Goal: Task Accomplishment & Management: Use online tool/utility

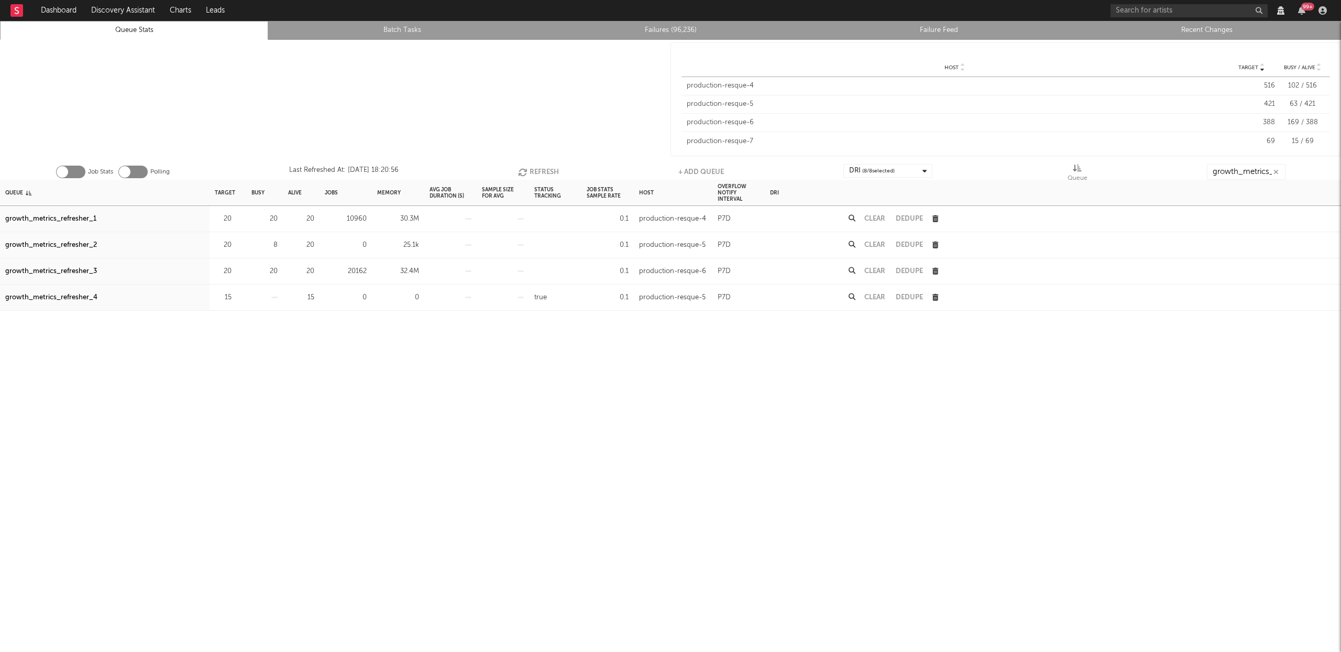
click at [553, 171] on button "Refresh" at bounding box center [538, 172] width 41 height 16
click at [552, 171] on button "Refresh" at bounding box center [537, 172] width 41 height 16
click at [534, 167] on button "Refresh" at bounding box center [537, 172] width 41 height 16
click at [533, 168] on button "Refresh" at bounding box center [538, 172] width 41 height 16
click at [1265, 168] on input "growth_metrics_ref" at bounding box center [1246, 172] width 79 height 16
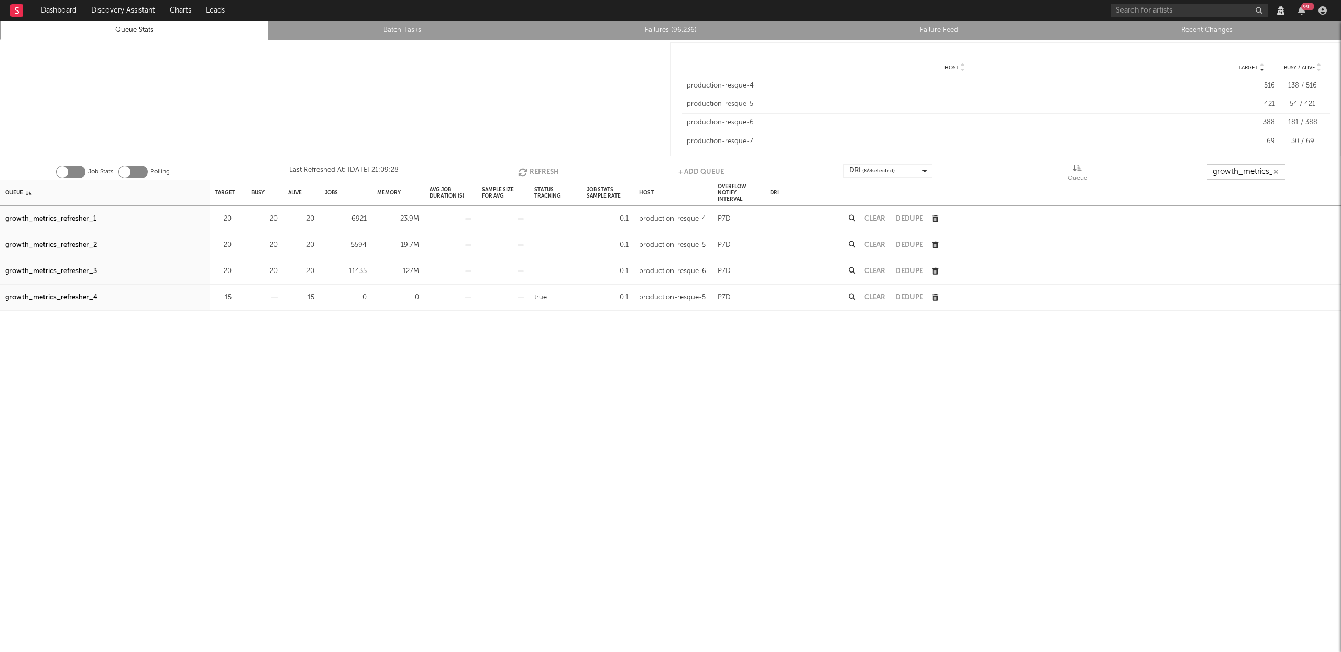
click at [1265, 168] on input "growth_metrics_ref" at bounding box center [1246, 172] width 79 height 16
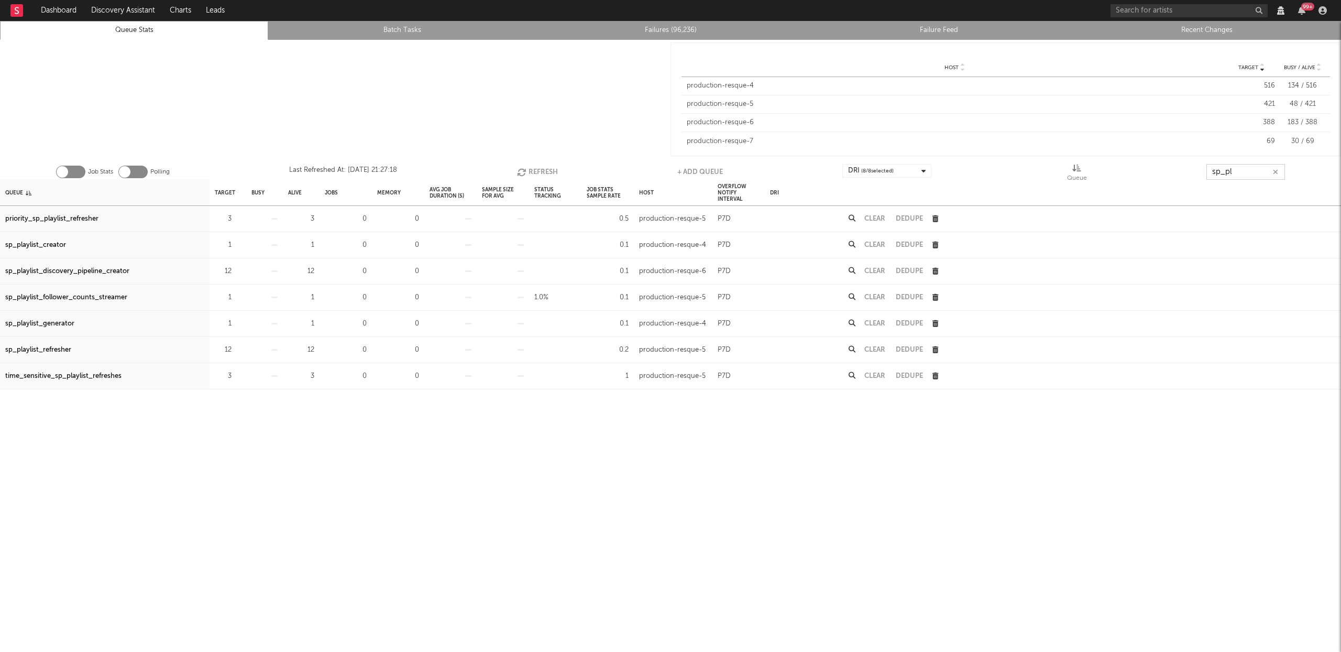
click at [1240, 166] on input "sp_pl" at bounding box center [1245, 172] width 79 height 16
click at [1240, 165] on input "sp_pl" at bounding box center [1245, 172] width 79 height 16
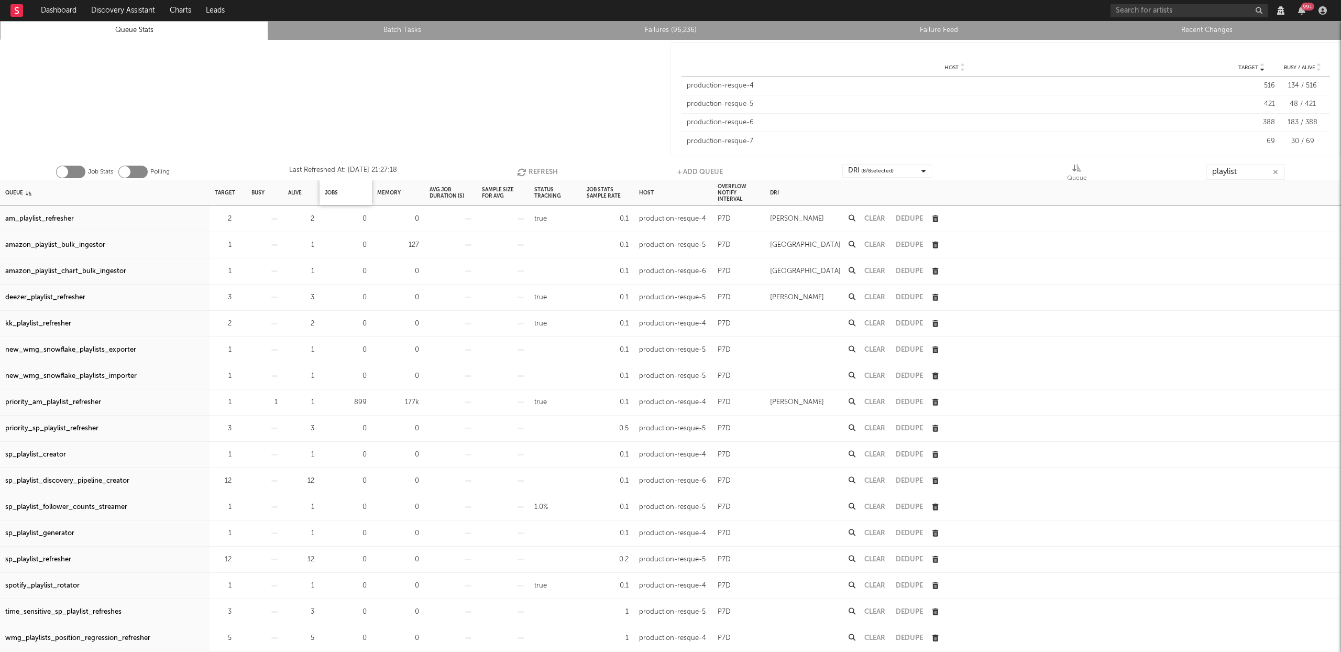
click at [342, 189] on div "Jobs" at bounding box center [346, 193] width 52 height 26
click at [331, 189] on div "Jobs" at bounding box center [331, 192] width 13 height 23
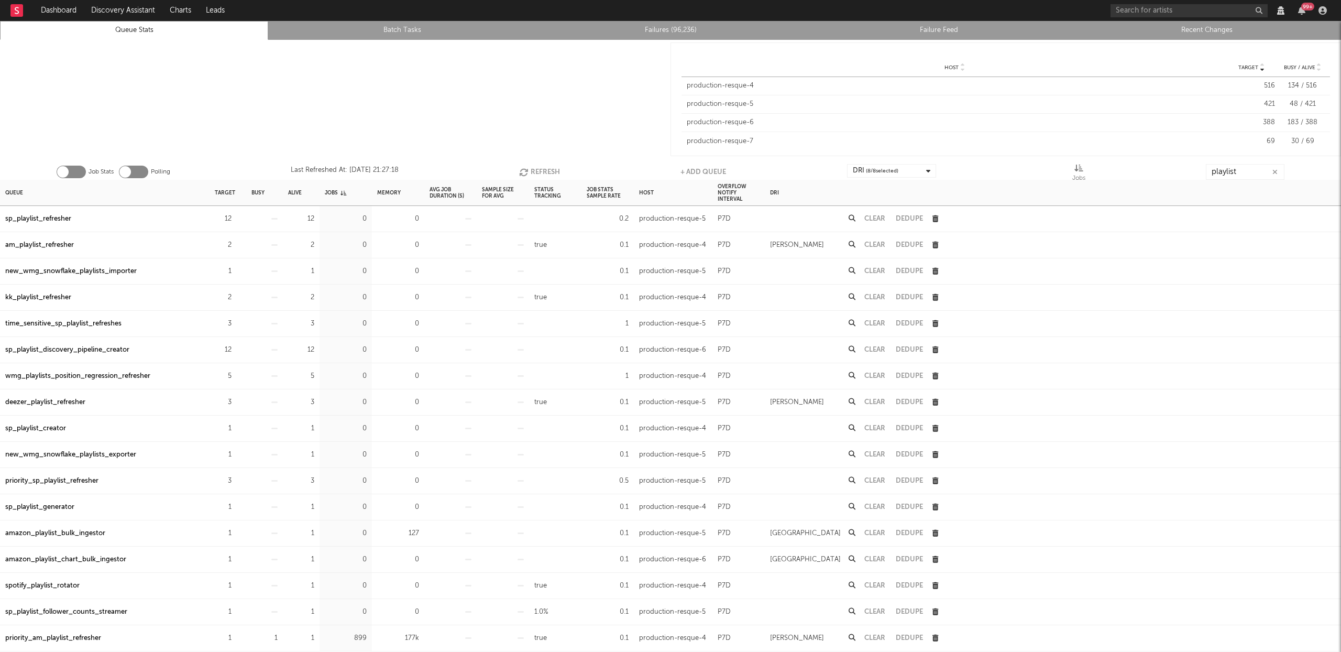
click at [536, 169] on button "Refresh" at bounding box center [539, 172] width 41 height 16
click at [59, 218] on div "sp_playlist_refresher" at bounding box center [38, 219] width 66 height 13
click at [1244, 171] on input "playlist" at bounding box center [1245, 172] width 79 height 16
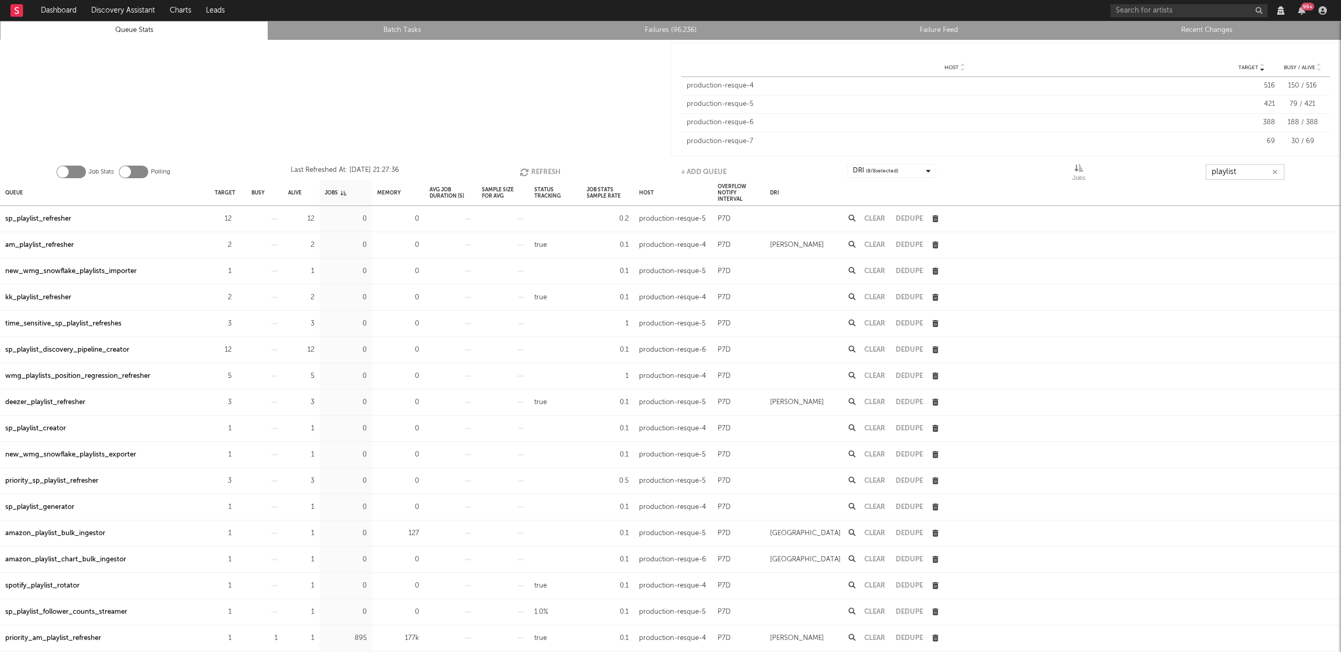
click at [1244, 171] on input "playlist" at bounding box center [1245, 172] width 79 height 16
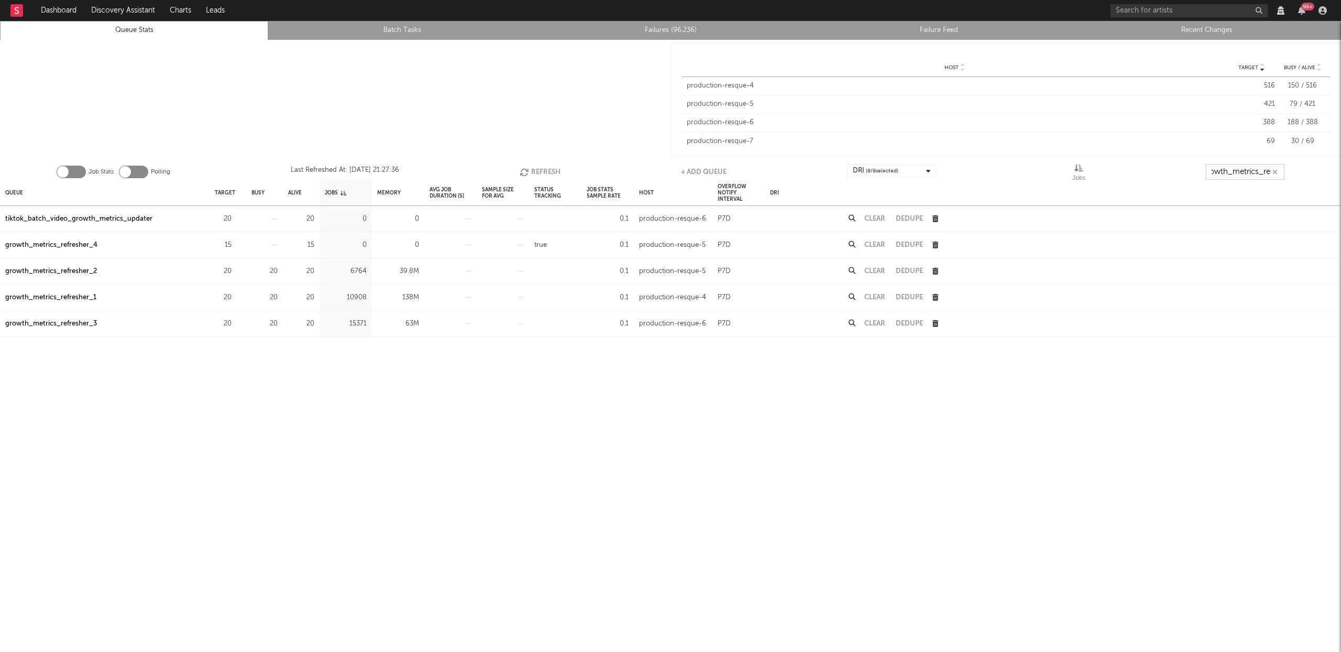
scroll to position [0, 12]
click at [17, 192] on div "Queue" at bounding box center [14, 192] width 18 height 23
click at [536, 168] on button "Refresh" at bounding box center [537, 172] width 41 height 16
click at [1231, 177] on input "growth_metrics_ref" at bounding box center [1245, 172] width 79 height 16
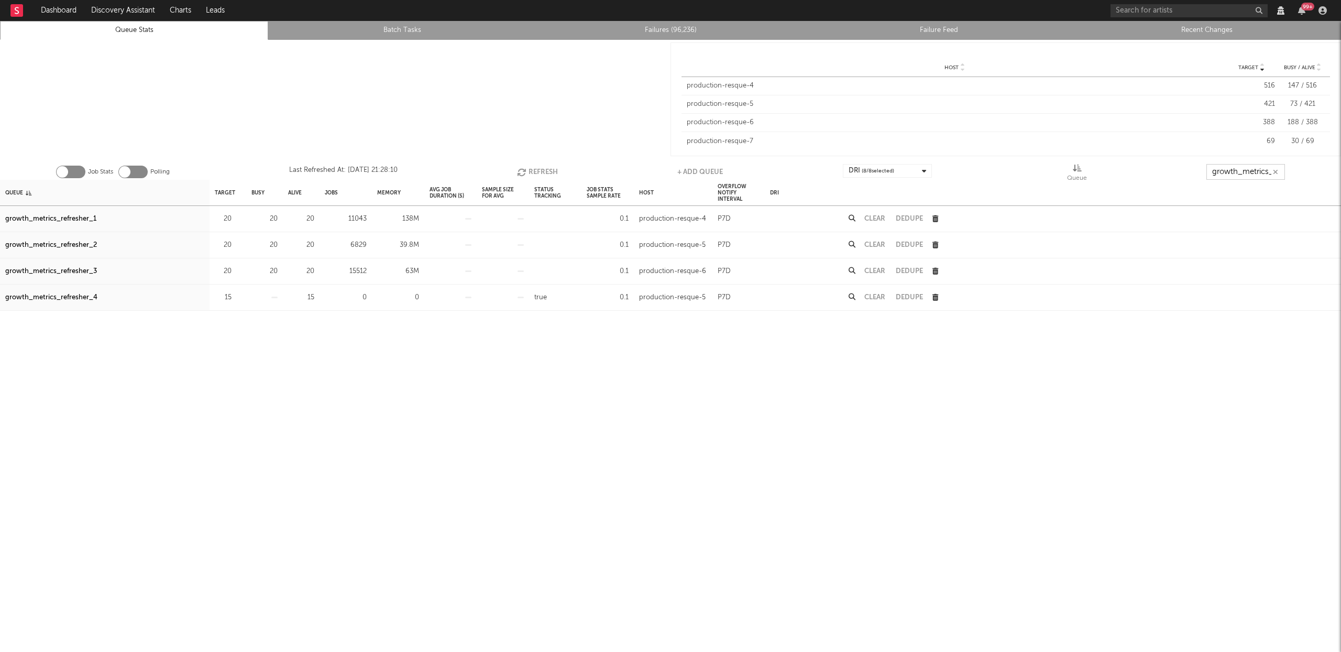
click at [1231, 177] on input "growth_metrics_ref" at bounding box center [1245, 172] width 79 height 16
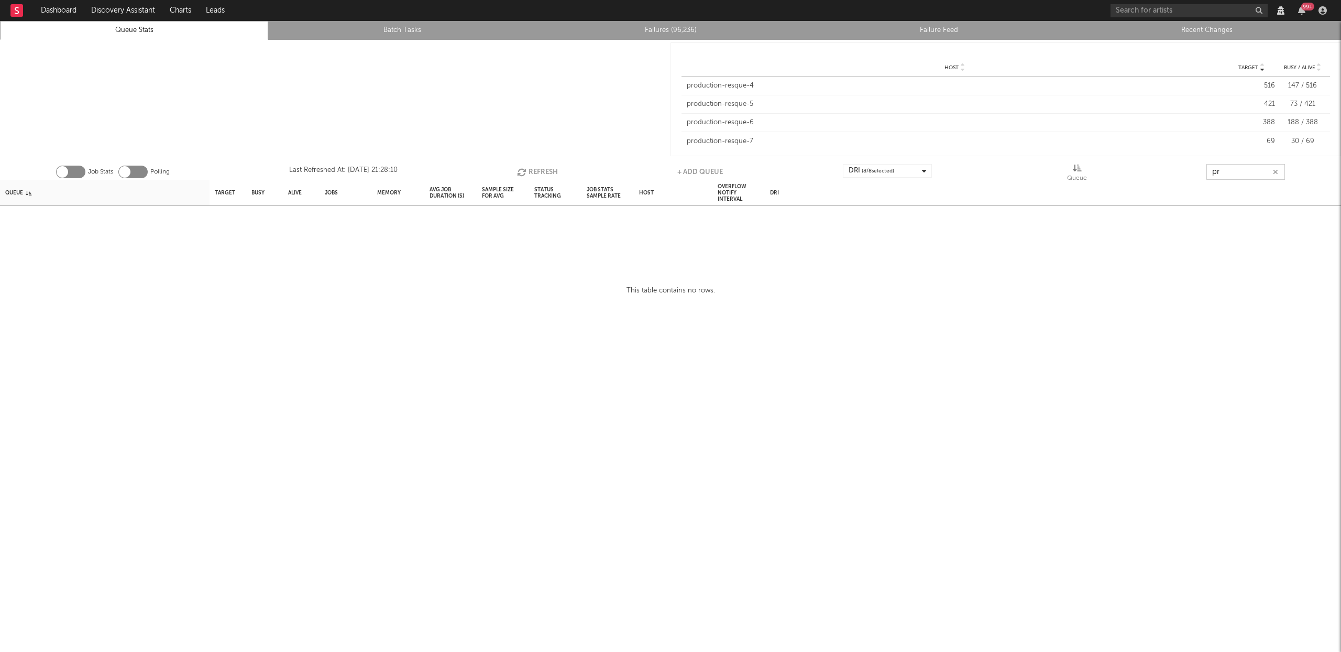
type input "p"
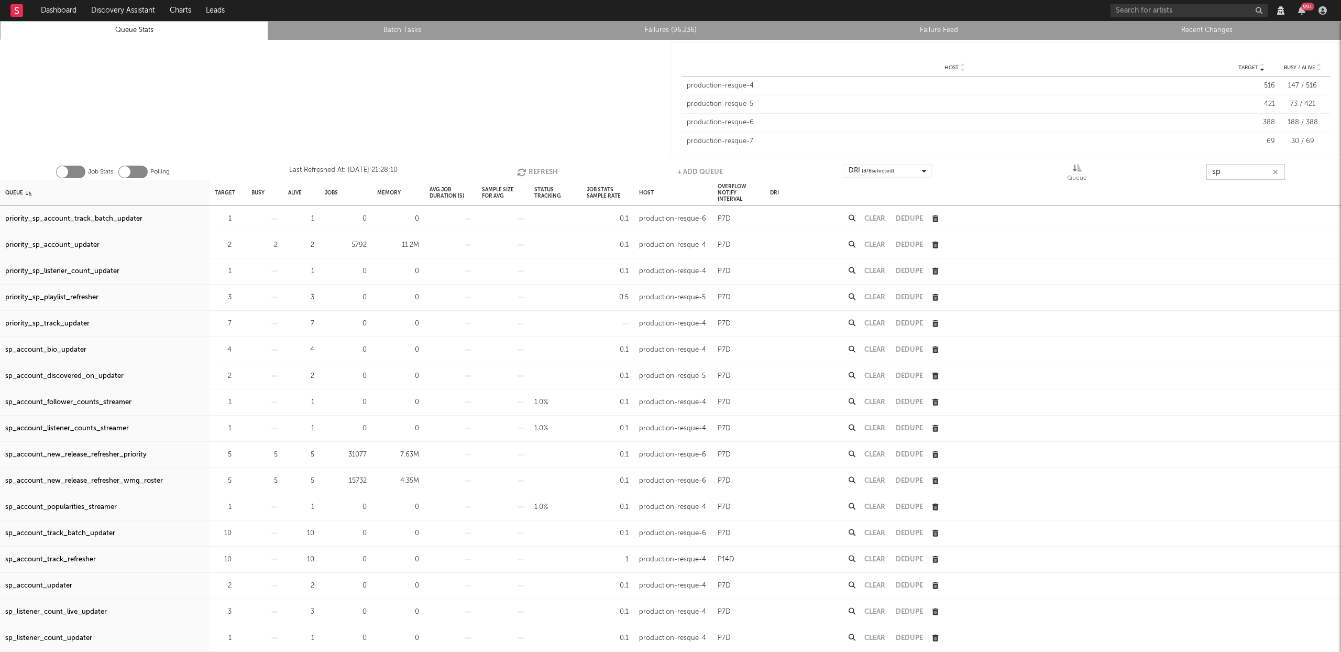
type input "s"
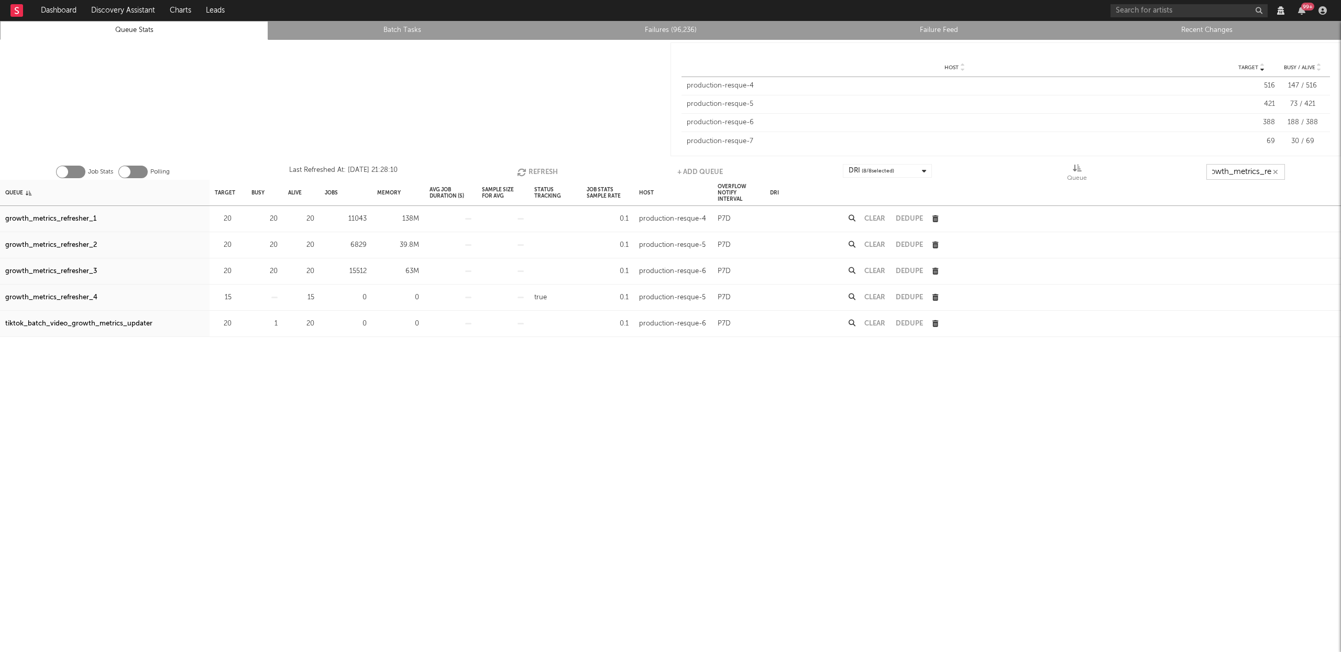
type input "growth_metrics_ref"
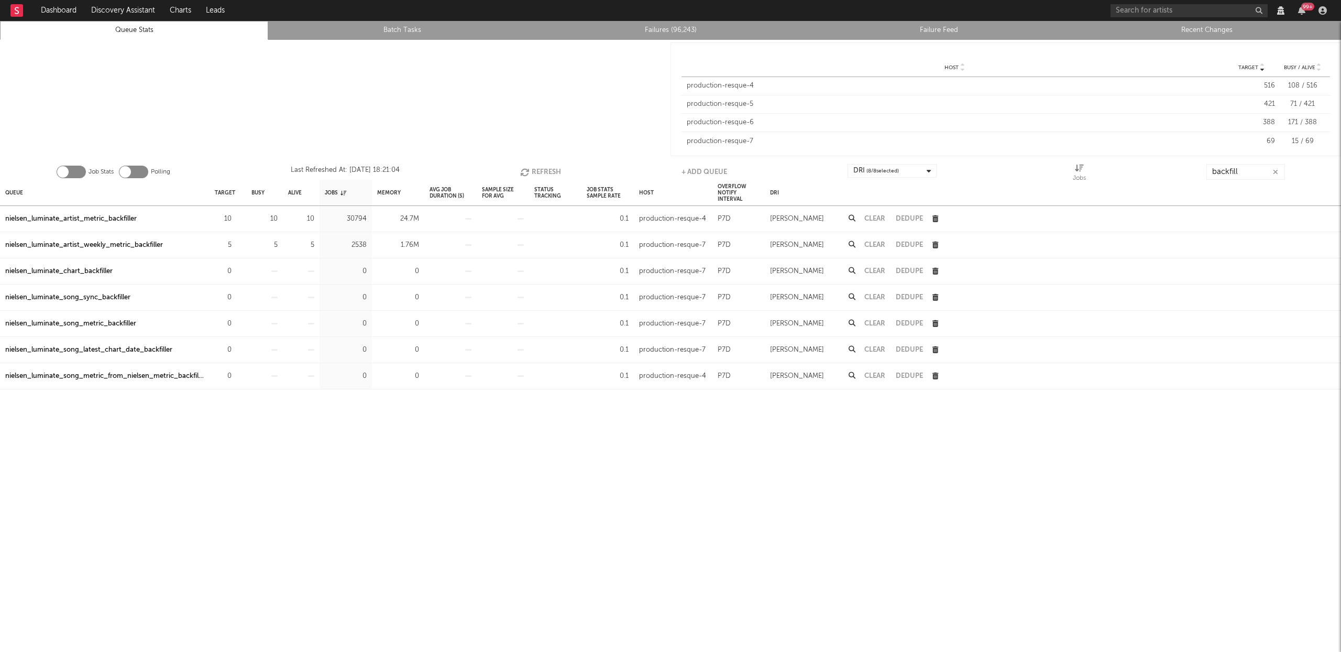
click at [532, 172] on button "Refresh" at bounding box center [540, 172] width 41 height 16
click at [129, 216] on div "nielsen_luminate_artist_metric_backfiller" at bounding box center [70, 219] width 131 height 13
drag, startPoint x: 49, startPoint y: 216, endPoint x: 63, endPoint y: 215, distance: 13.6
click at [49, 215] on div "nielsen_luminate_artist_metric_backfiller" at bounding box center [70, 219] width 131 height 13
